Goal: Task Accomplishment & Management: Use online tool/utility

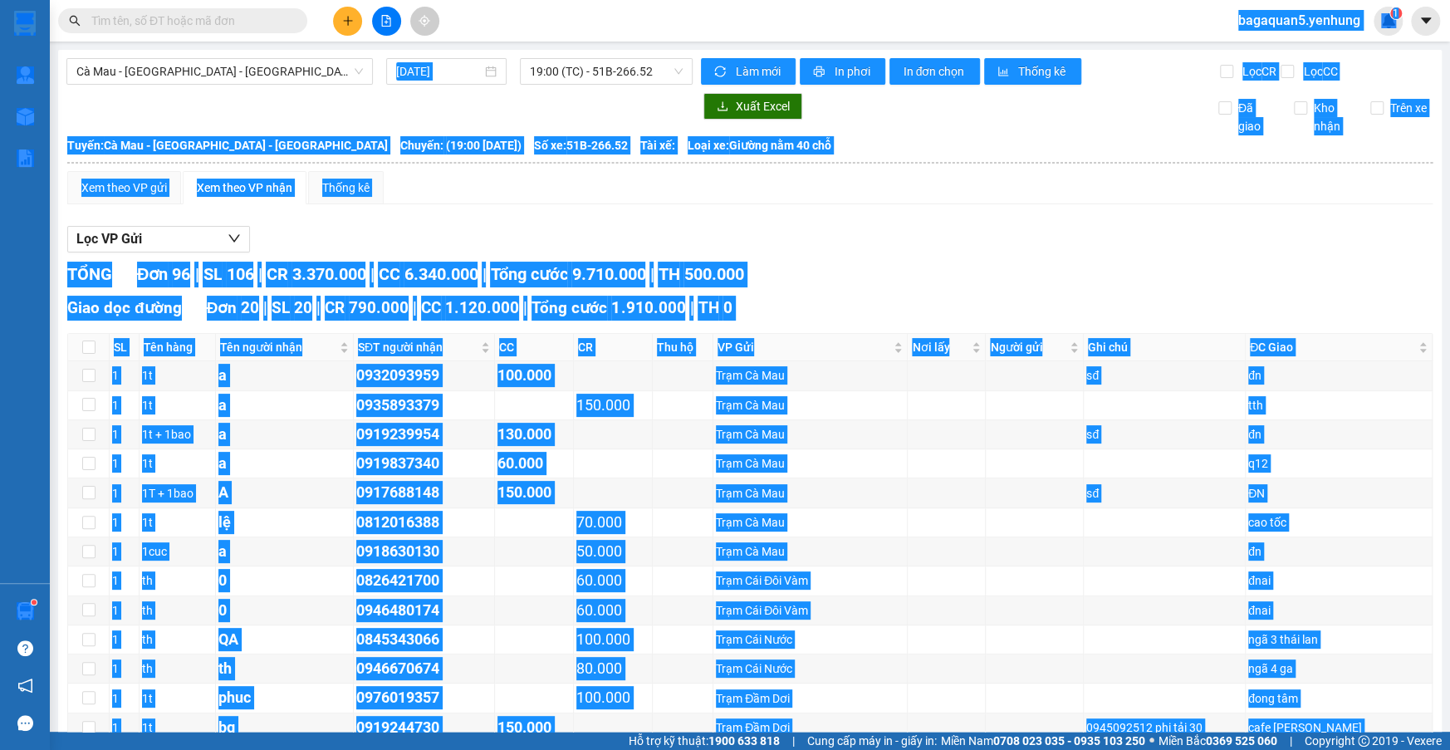
scroll to position [1497, 0]
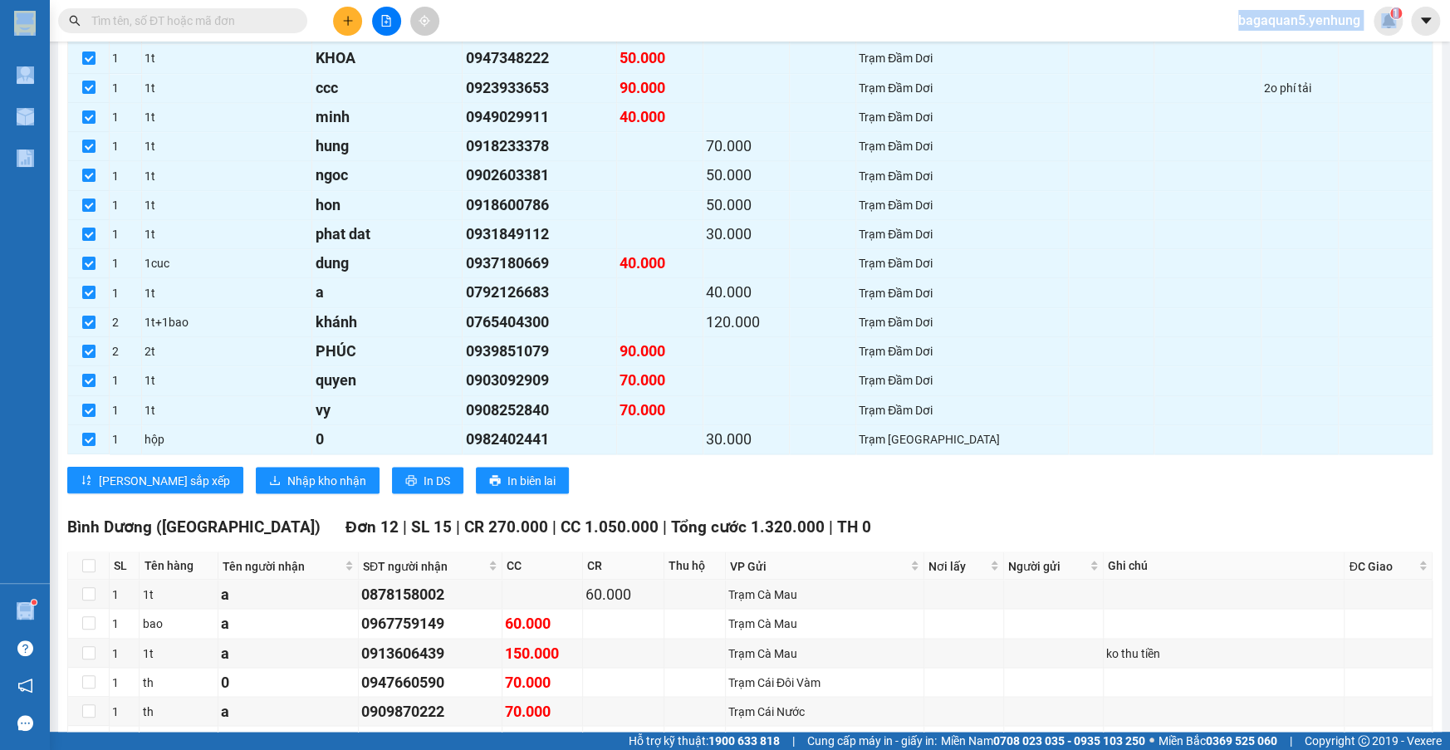
drag, startPoint x: 1191, startPoint y: 485, endPoint x: 1157, endPoint y: 473, distance: 36.0
click at [1178, 481] on div "[PERSON_NAME] sắp xếp Nhập kho nhận In DS In biên lai" at bounding box center [749, 480] width 1365 height 27
click at [399, 17] on button at bounding box center [386, 21] width 29 height 29
drag, startPoint x: 322, startPoint y: -76, endPoint x: 806, endPoint y: 17, distance: 493.1
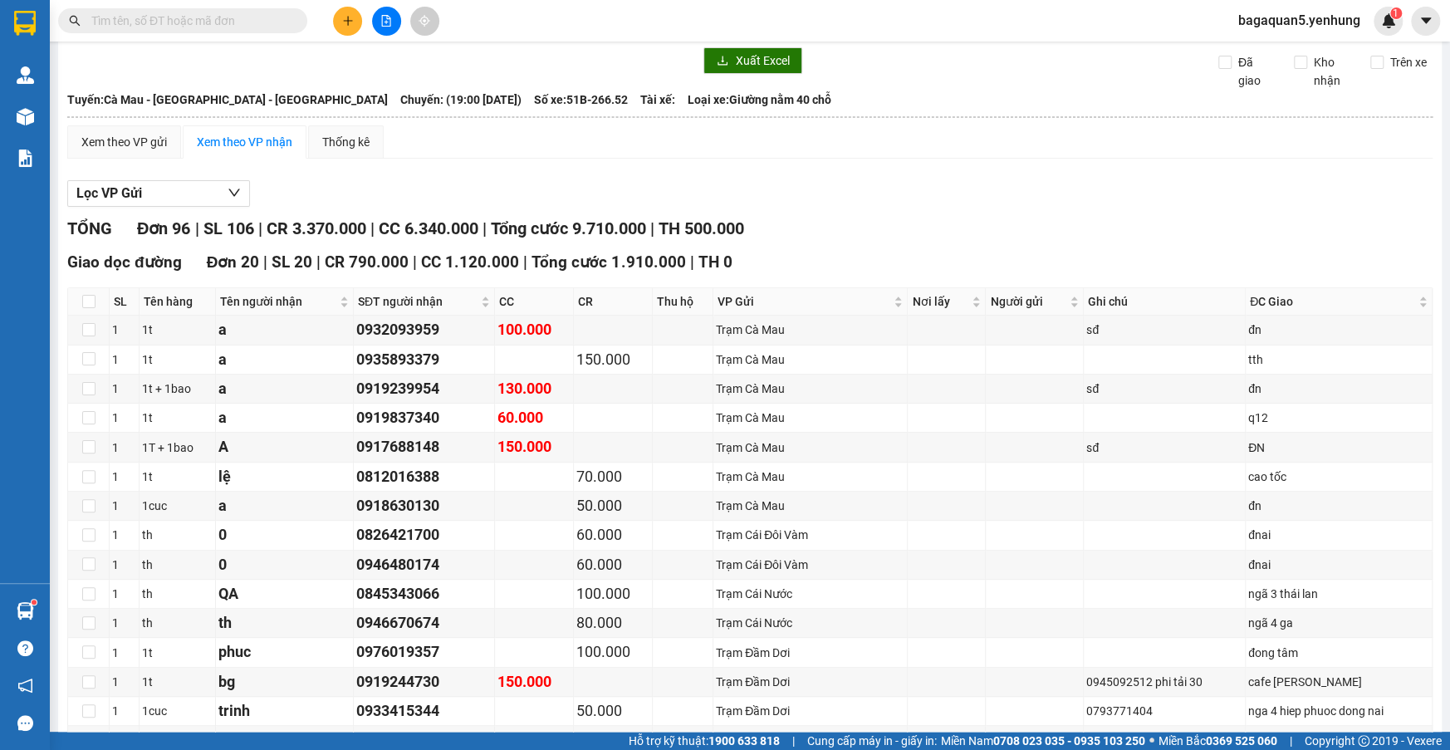
click at [426, 100] on span "Chuyến: (19:00 [DATE])" at bounding box center [460, 100] width 121 height 18
click at [394, 22] on button at bounding box center [386, 21] width 29 height 29
click at [400, 100] on span "Chuyến: (19:00 [DATE])" at bounding box center [460, 100] width 121 height 18
click at [384, 24] on icon "file-add" at bounding box center [386, 21] width 12 height 12
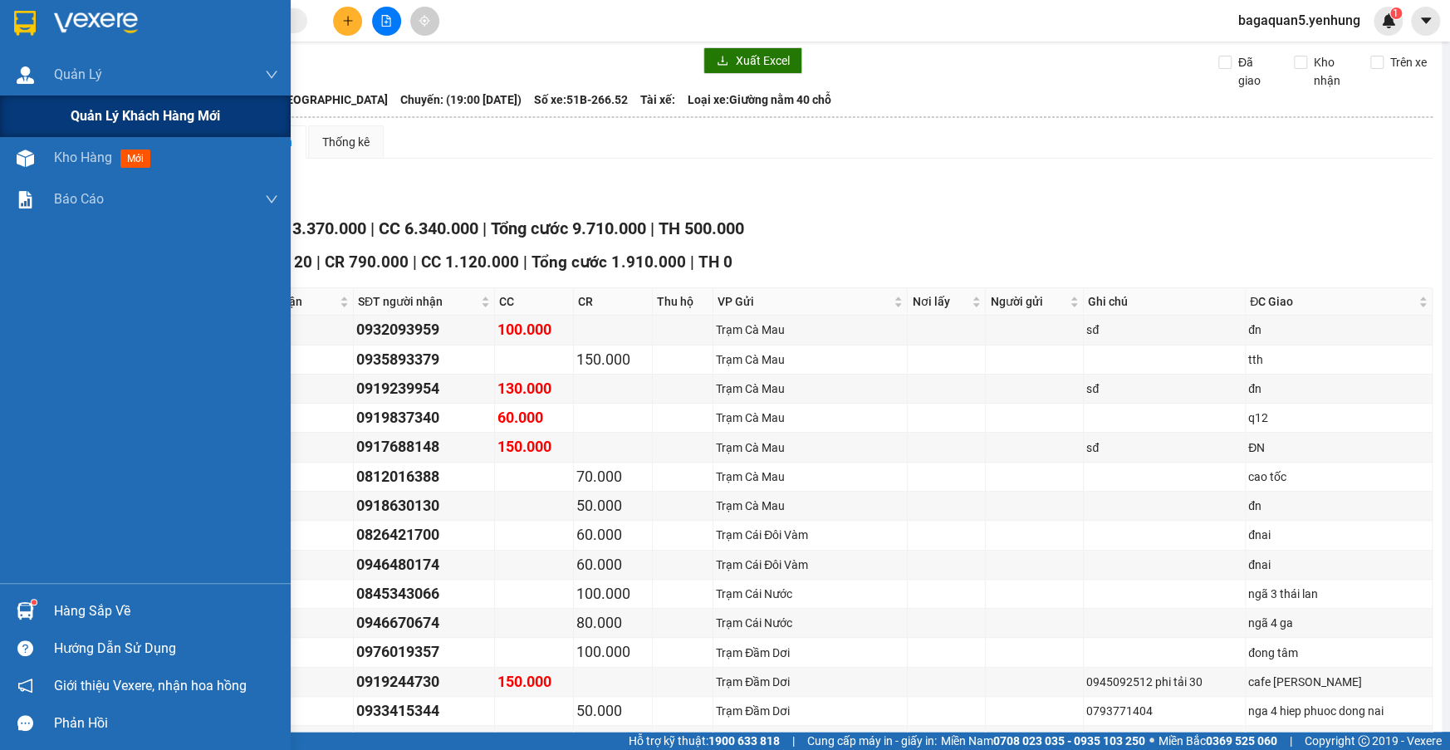
click at [25, 113] on div "Quản lý khách hàng mới" at bounding box center [145, 116] width 291 height 42
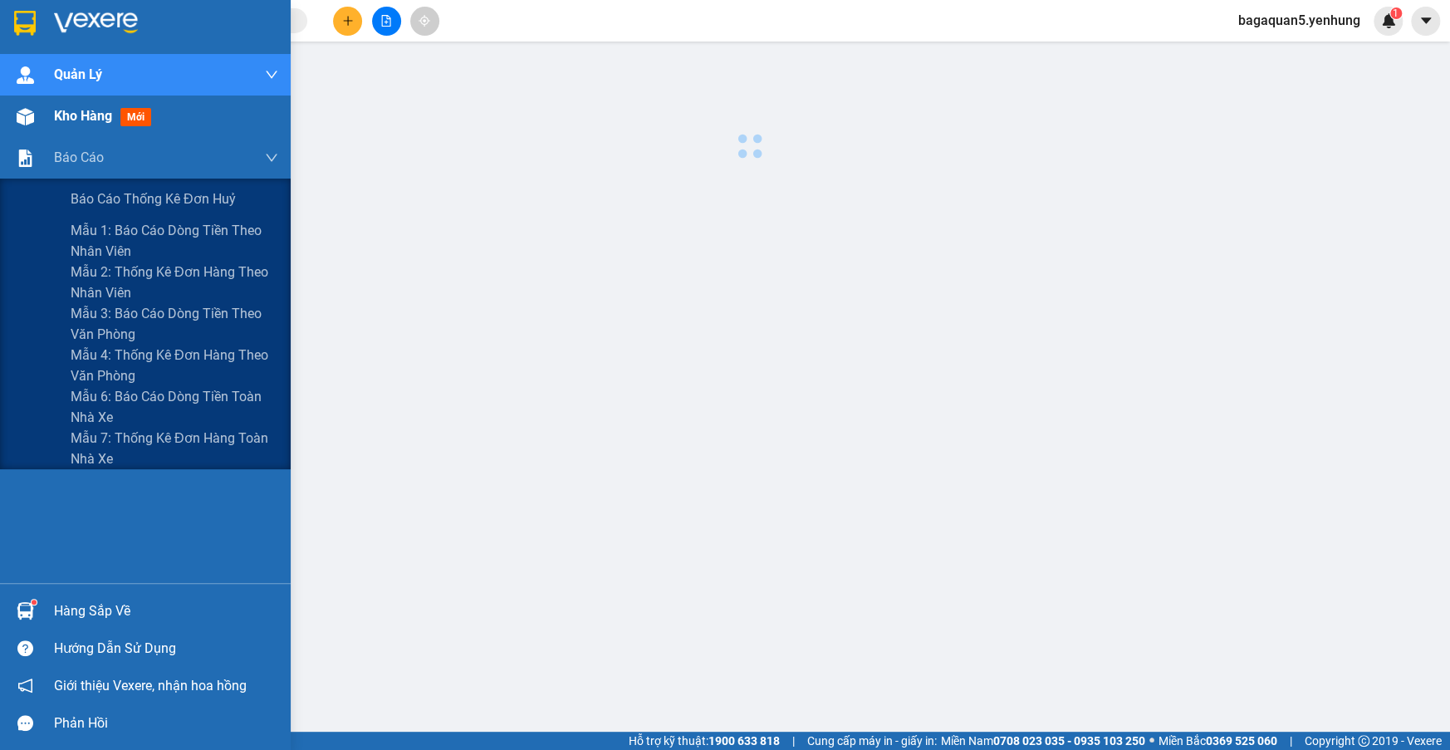
drag, startPoint x: 42, startPoint y: 148, endPoint x: 57, endPoint y: 105, distance: 44.9
click at [42, 140] on div "Báo cáo" at bounding box center [145, 158] width 291 height 42
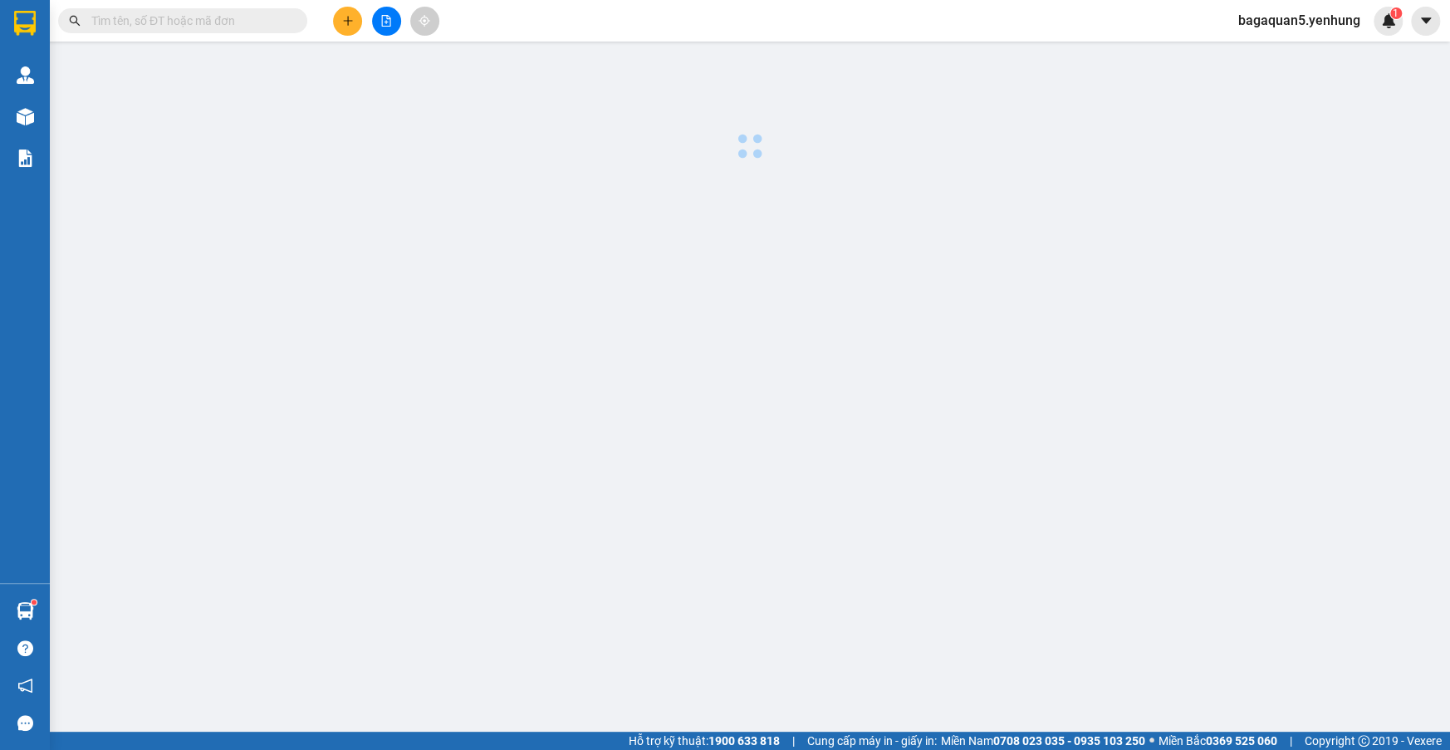
click at [368, 15] on div at bounding box center [386, 21] width 125 height 29
click at [374, 17] on button at bounding box center [386, 21] width 29 height 29
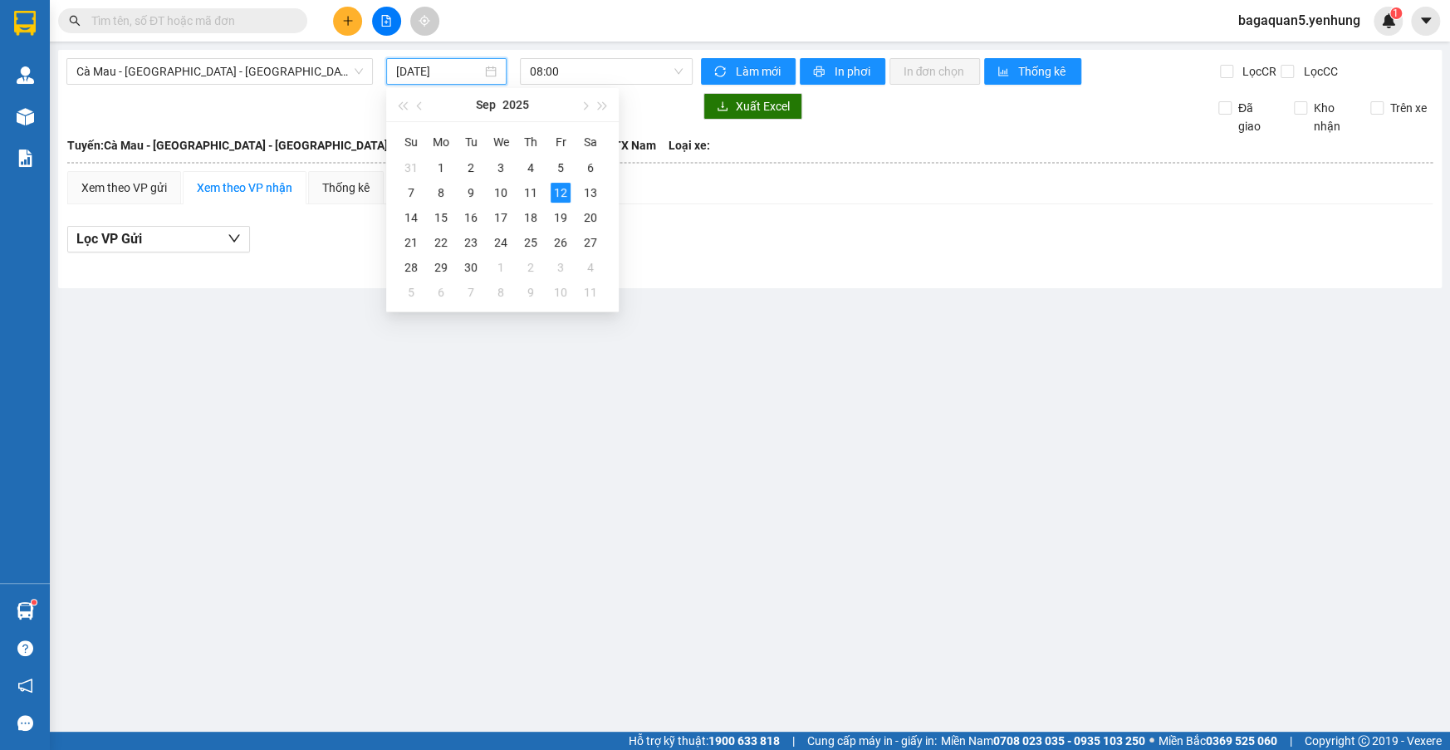
click at [430, 77] on input "[DATE]" at bounding box center [439, 71] width 86 height 18
click at [450, 167] on div "1" at bounding box center [441, 168] width 20 height 20
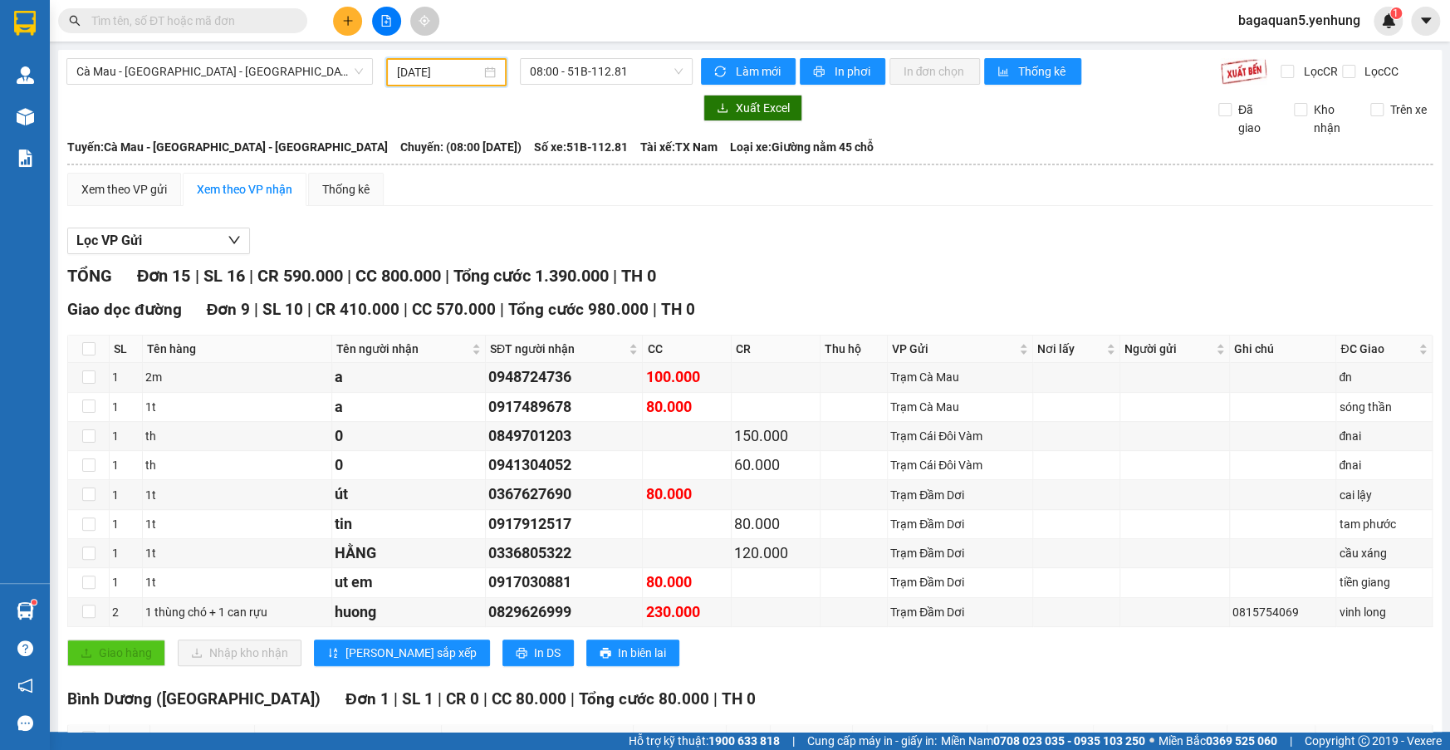
click at [403, 84] on div "[DATE]" at bounding box center [446, 72] width 120 height 28
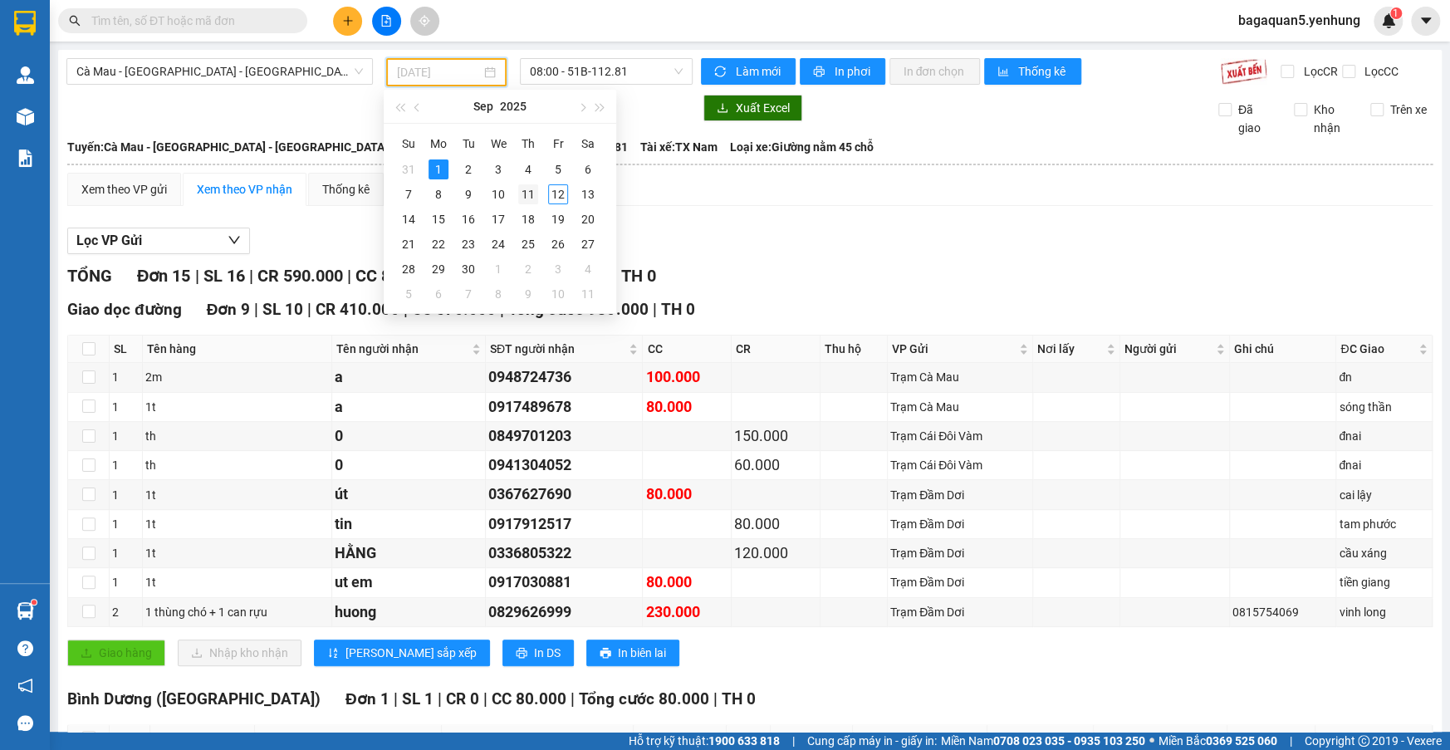
click at [531, 190] on div "11" at bounding box center [528, 194] width 20 height 20
type input "[DATE]"
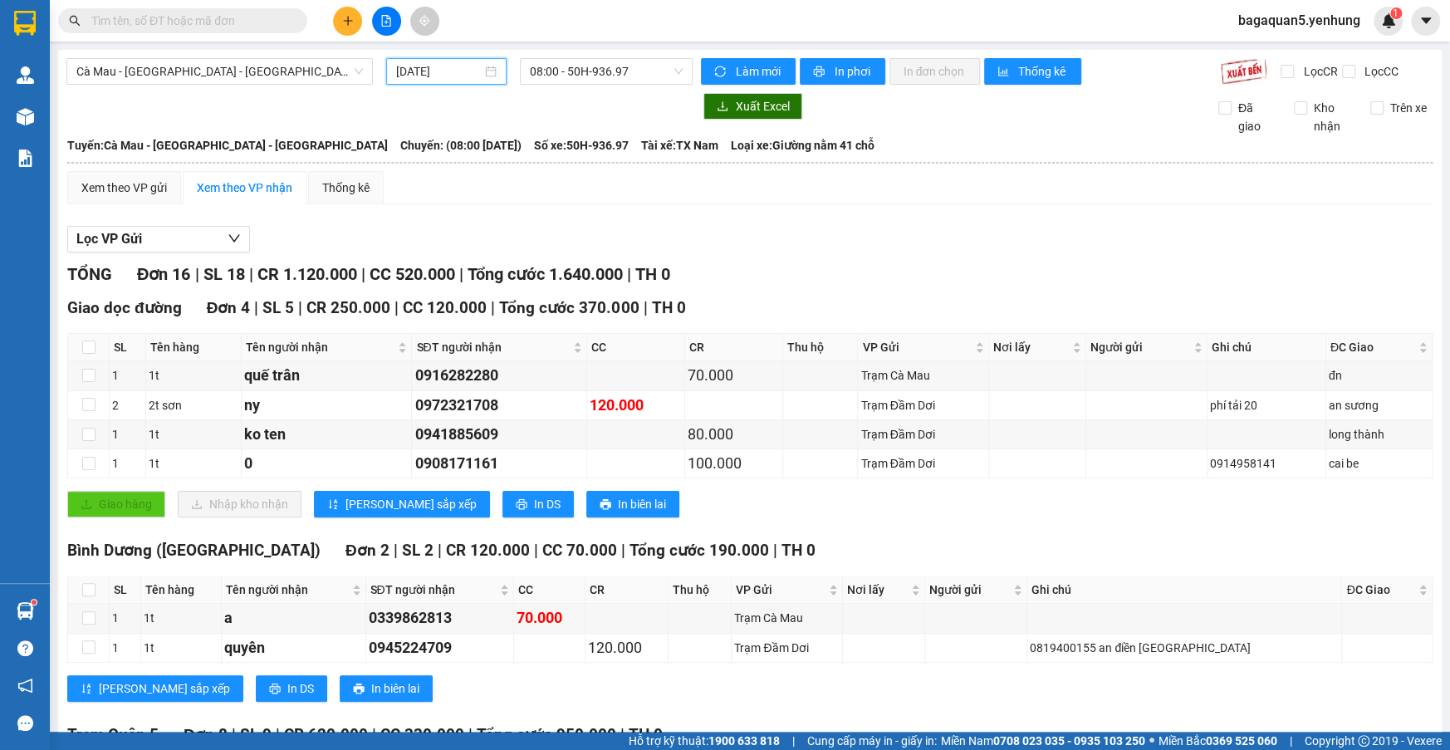
scroll to position [558, 0]
